Goal: Task Accomplishment & Management: Use online tool/utility

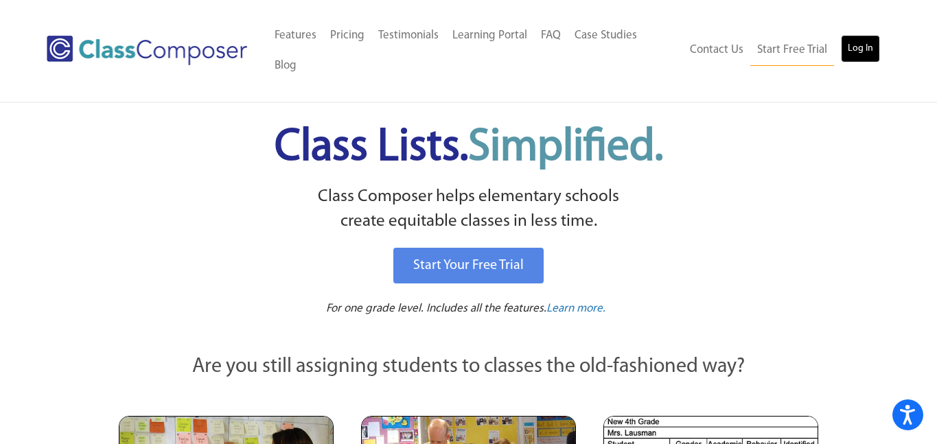
click at [857, 35] on link "Log In" at bounding box center [860, 48] width 39 height 27
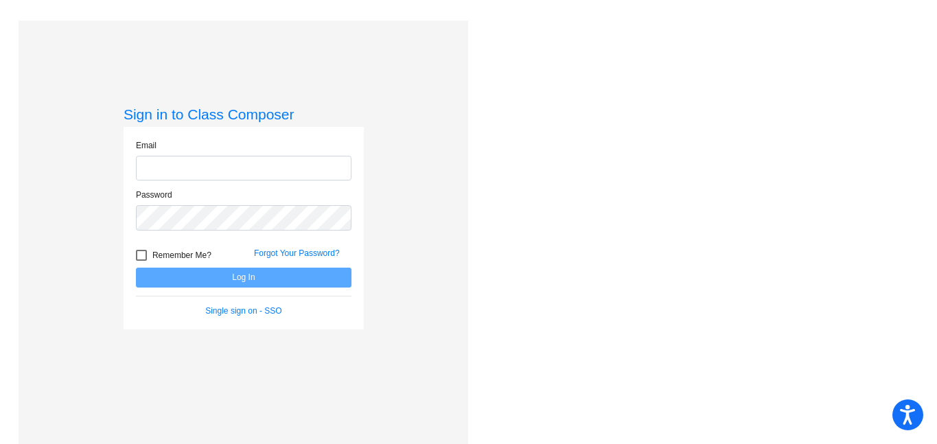
type input "[EMAIL_ADDRESS][DOMAIN_NAME]"
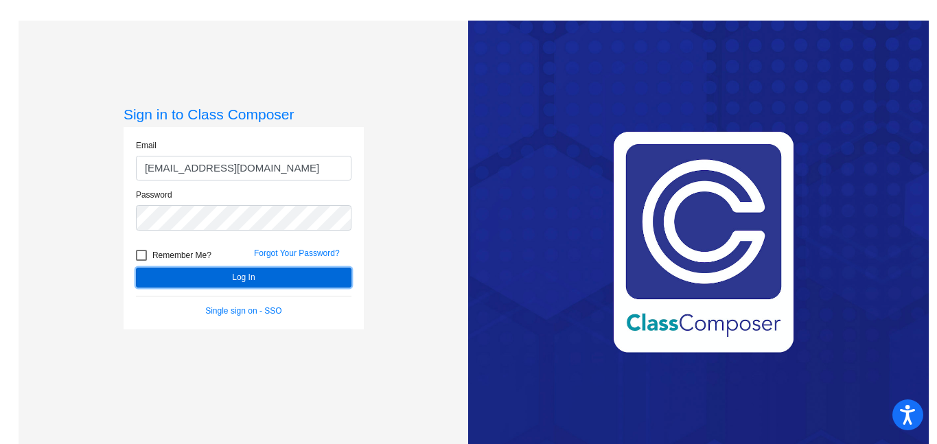
click at [312, 284] on button "Log In" at bounding box center [244, 278] width 216 height 20
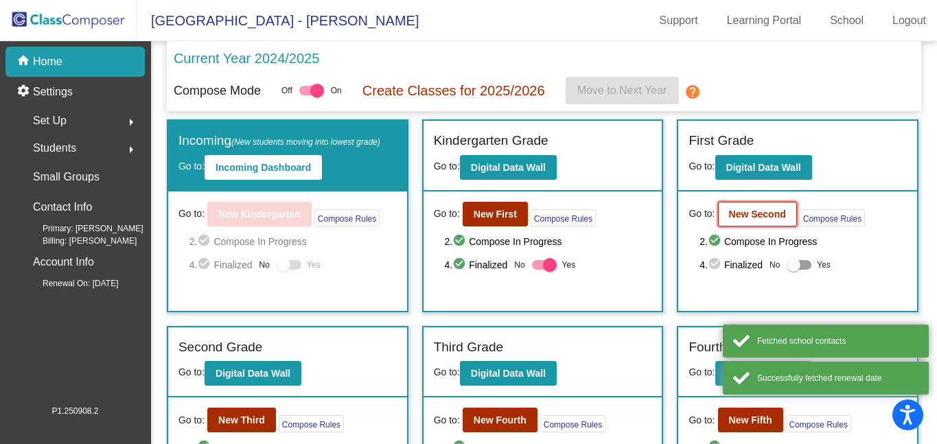
click at [771, 213] on b "New Second" at bounding box center [757, 214] width 57 height 11
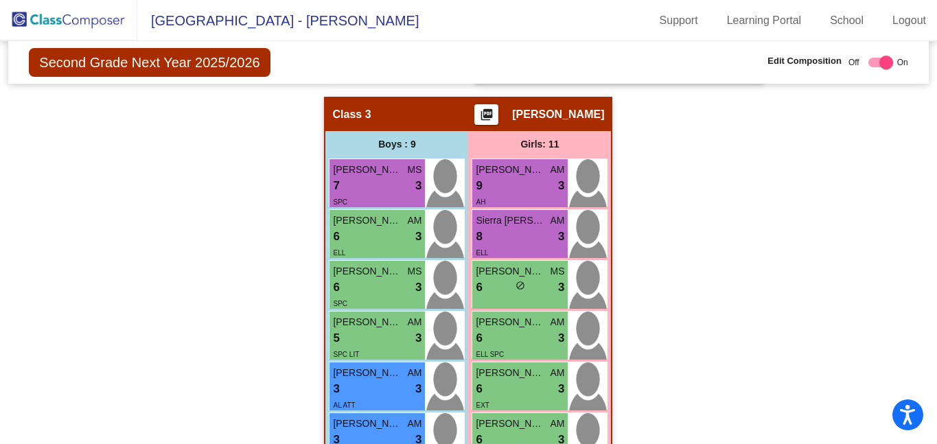
scroll to position [1007, 0]
